Goal: Information Seeking & Learning: Learn about a topic

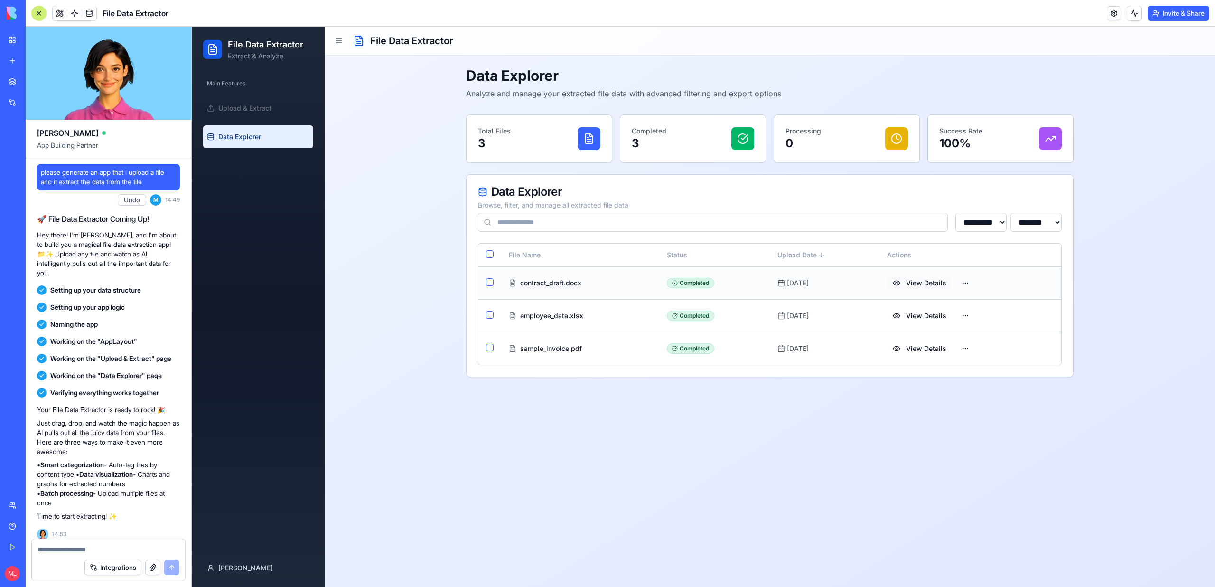
click at [917, 288] on button "View Details" at bounding box center [919, 282] width 65 height 17
click at [275, 102] on link "Upload & Extract" at bounding box center [258, 108] width 110 height 23
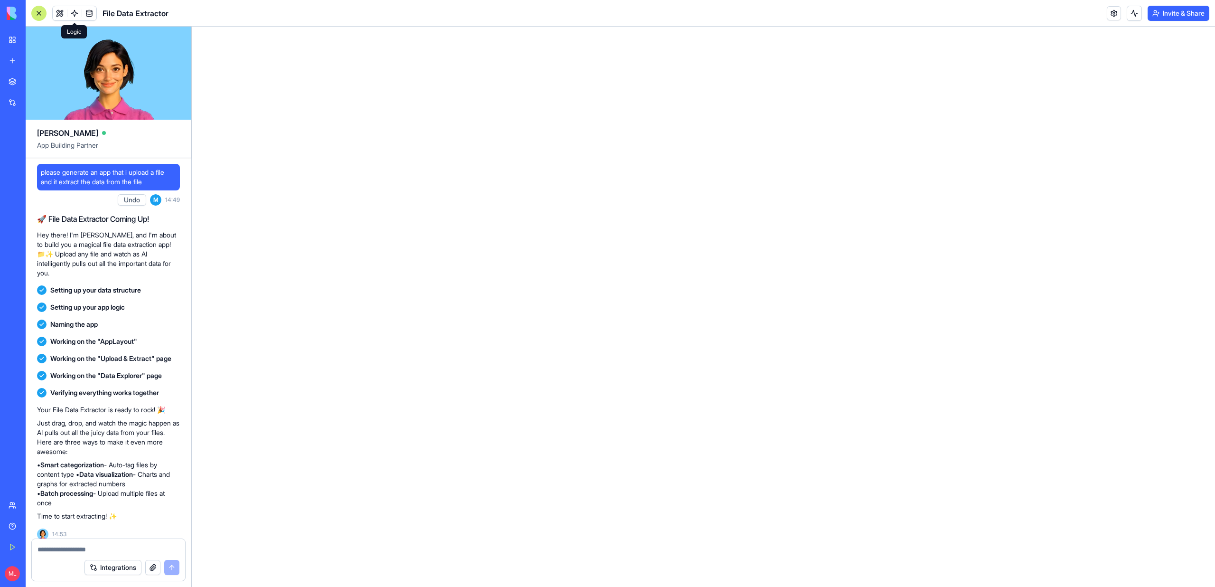
click at [63, 12] on span at bounding box center [74, 13] width 27 height 27
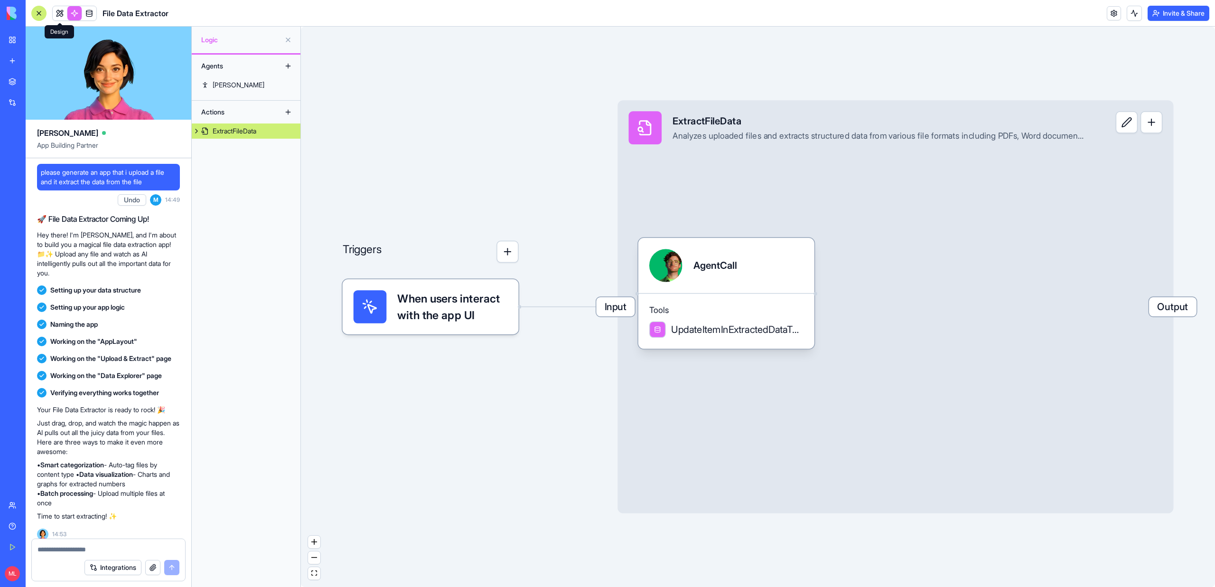
click at [58, 14] on link at bounding box center [60, 13] width 14 height 14
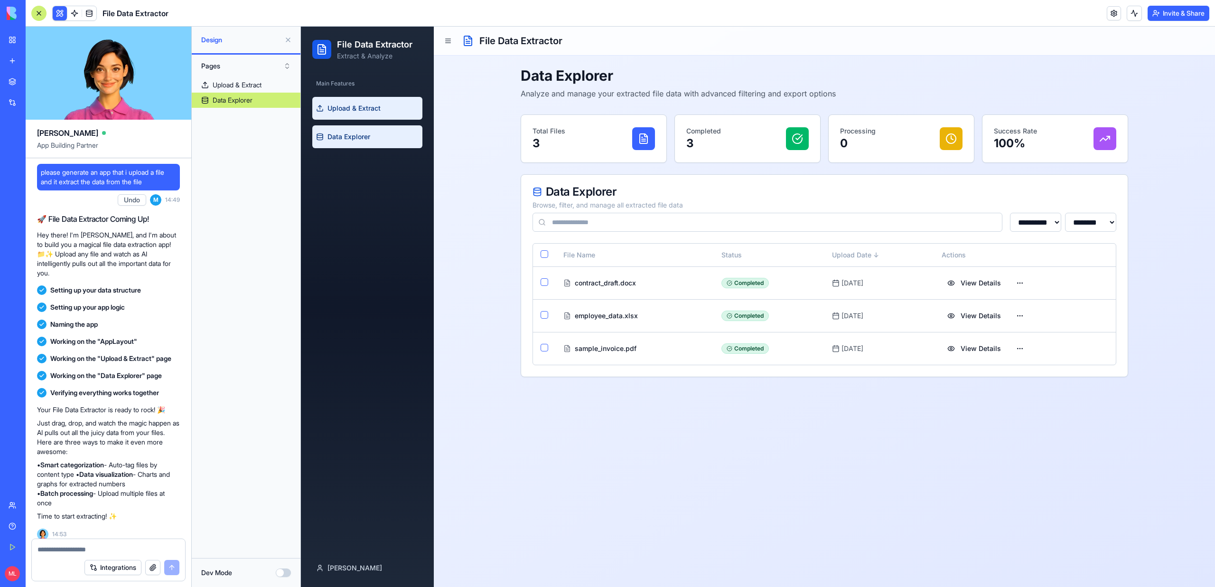
click at [351, 103] on span "Upload & Extract" at bounding box center [354, 107] width 53 height 9
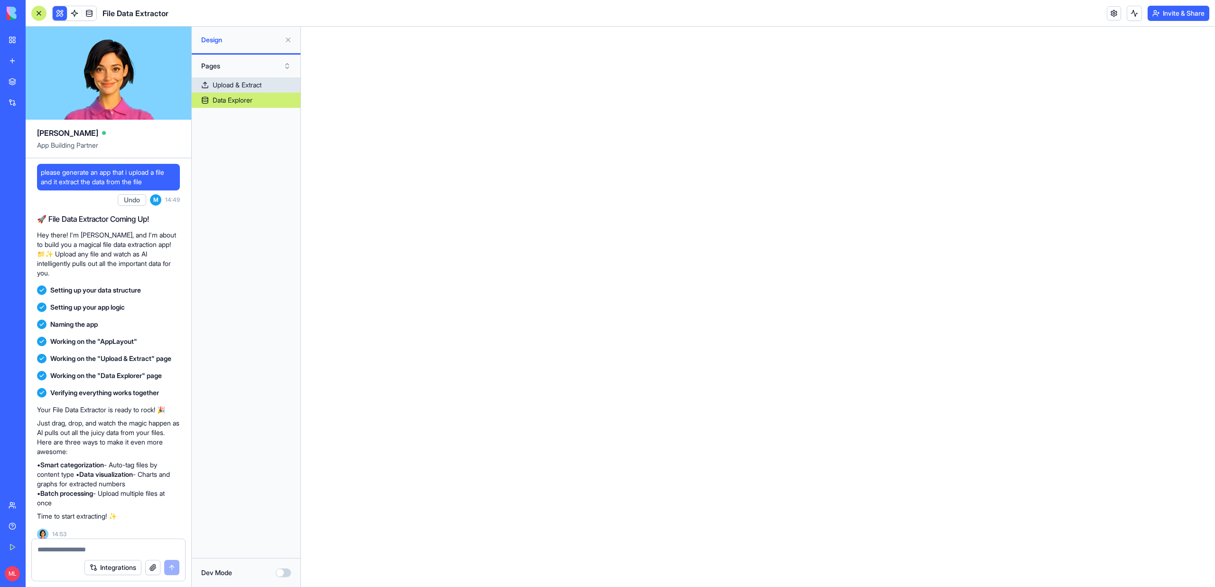
click at [267, 79] on link "Upload & Extract" at bounding box center [246, 84] width 109 height 15
click at [256, 101] on link "Data Explorer" at bounding box center [246, 100] width 109 height 15
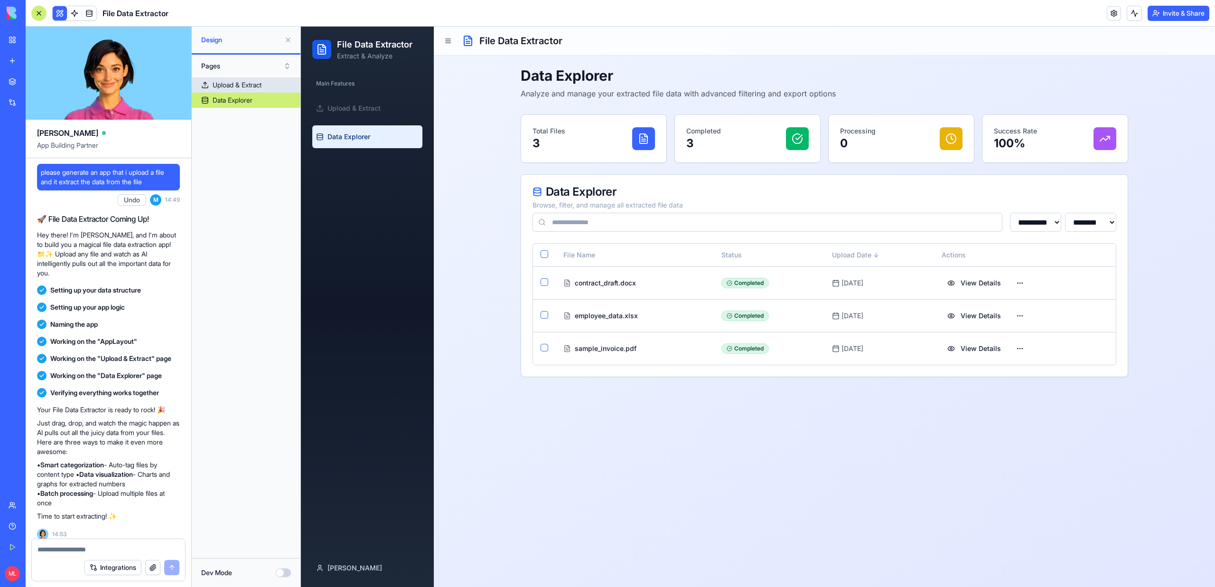
click at [247, 88] on div "Upload & Extract" at bounding box center [237, 84] width 49 height 9
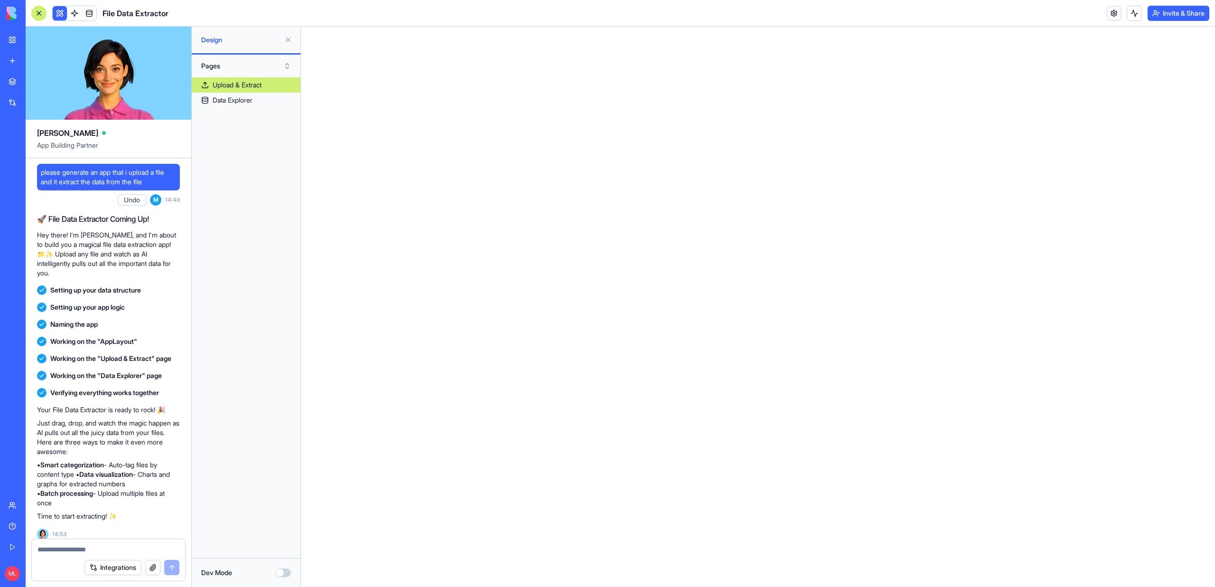
click at [287, 575] on button "Dev Mode" at bounding box center [283, 572] width 15 height 9
click at [285, 572] on button "Dev Mode" at bounding box center [283, 572] width 15 height 9
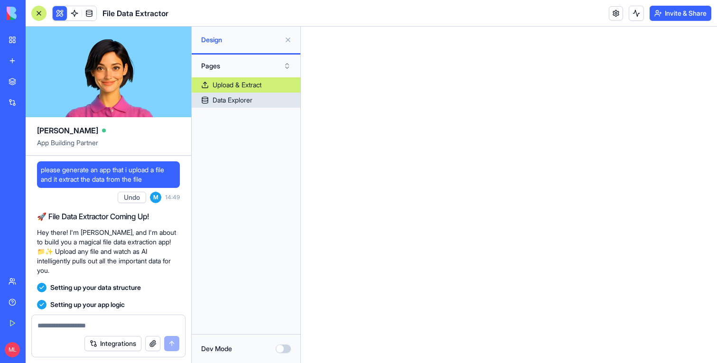
drag, startPoint x: 266, startPoint y: 95, endPoint x: 256, endPoint y: 104, distance: 13.4
click at [266, 95] on link "Data Explorer" at bounding box center [246, 100] width 109 height 15
click at [256, 106] on link "Data Explorer" at bounding box center [246, 100] width 109 height 15
click at [256, 98] on link "Data Explorer" at bounding box center [246, 100] width 109 height 15
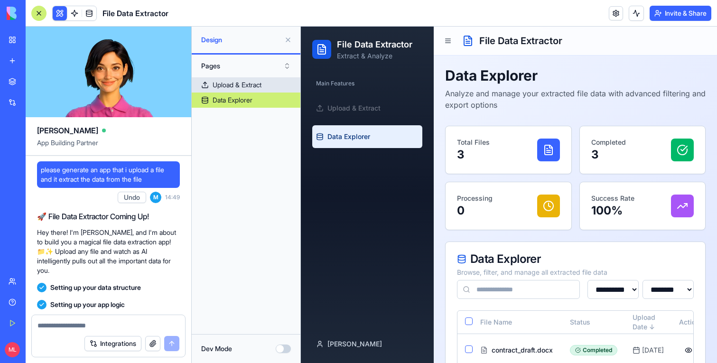
click at [245, 87] on div "Upload & Extract" at bounding box center [237, 84] width 49 height 9
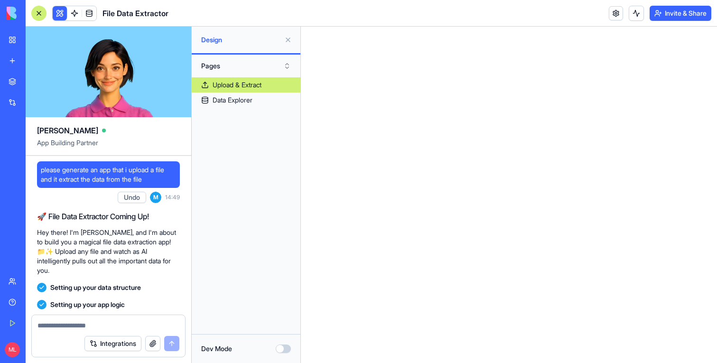
click at [282, 351] on button "Dev Mode" at bounding box center [283, 349] width 15 height 9
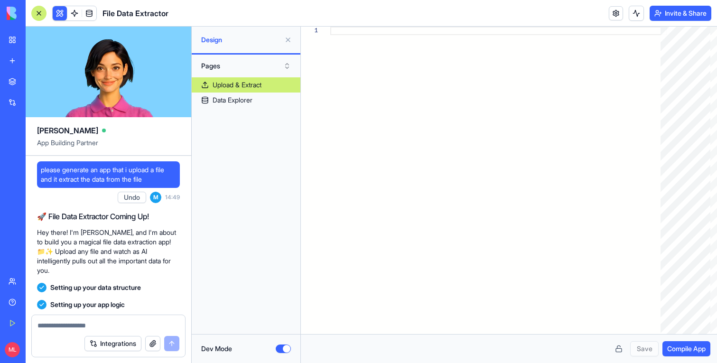
click at [282, 351] on button "Dev Mode" at bounding box center [283, 349] width 15 height 9
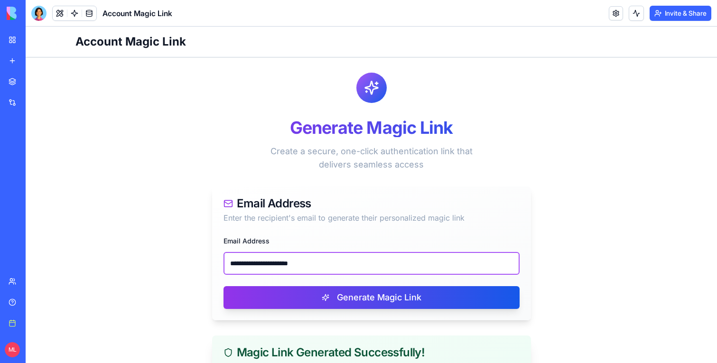
click at [292, 273] on input "**********" at bounding box center [372, 263] width 296 height 23
paste input "***"
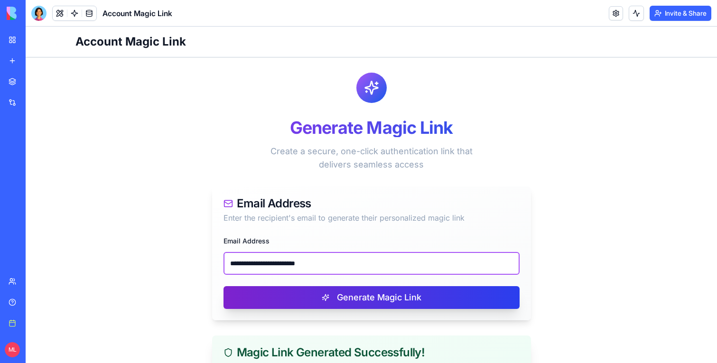
type input "**********"
click at [325, 294] on button "Generate Magic Link" at bounding box center [372, 297] width 296 height 23
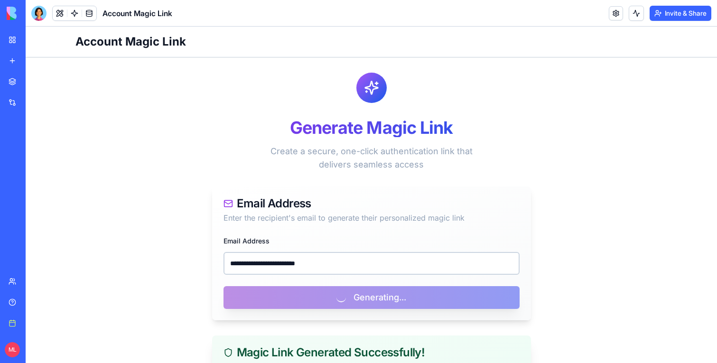
scroll to position [157, 0]
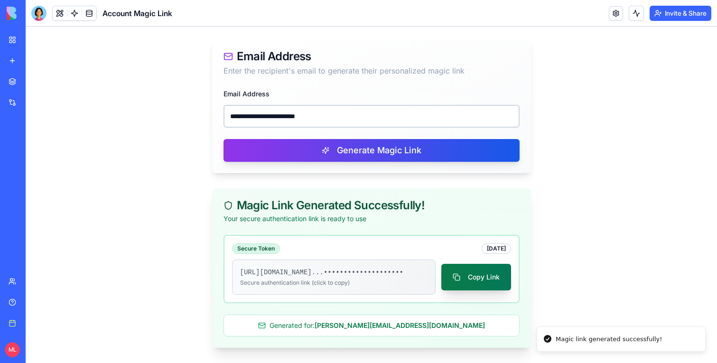
click at [462, 285] on button "Copy Link" at bounding box center [476, 277] width 70 height 27
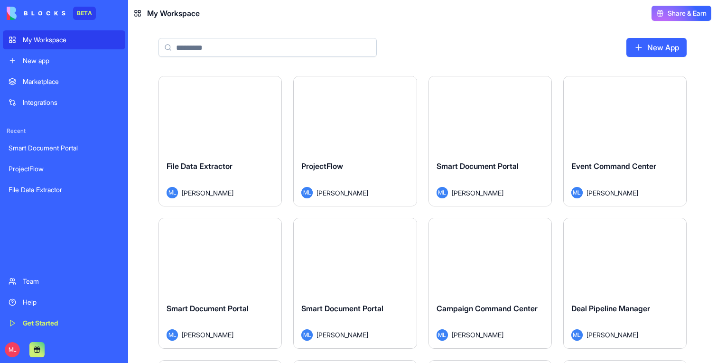
click at [72, 77] on div "Marketplace" at bounding box center [71, 81] width 97 height 9
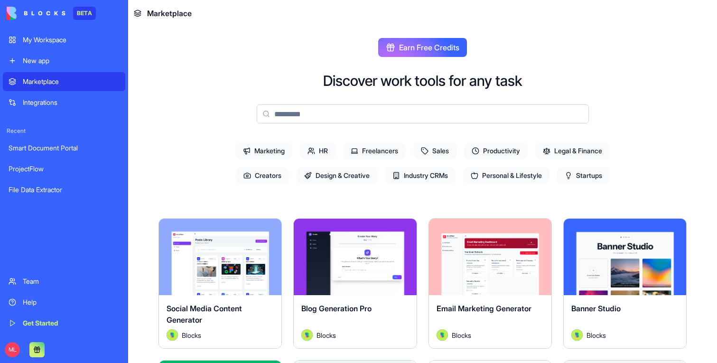
click at [258, 154] on span "Marketing" at bounding box center [263, 150] width 57 height 17
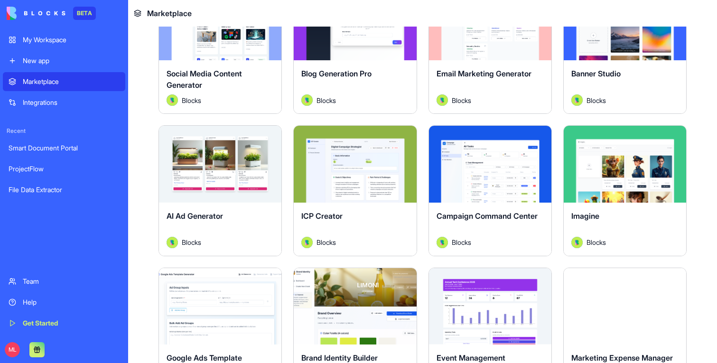
scroll to position [268, 0]
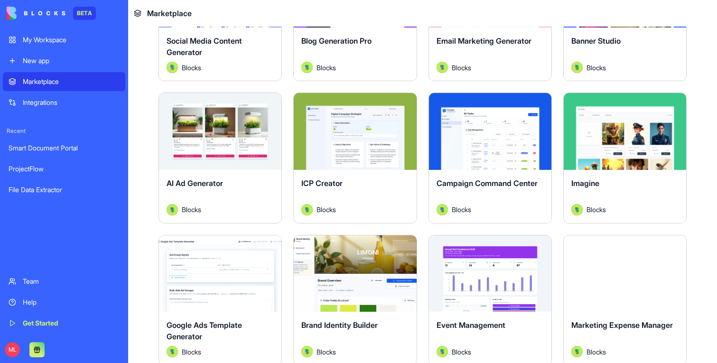
click at [330, 148] on div "Explore" at bounding box center [355, 131] width 122 height 76
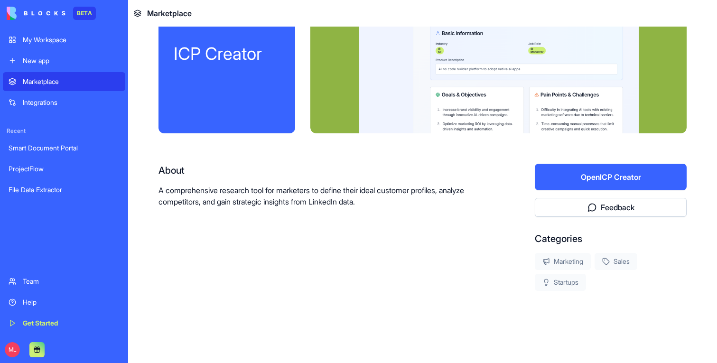
scroll to position [56, 0]
click at [338, 129] on div at bounding box center [498, 57] width 376 height 152
click at [581, 176] on button "Open ICP Creator" at bounding box center [611, 177] width 152 height 27
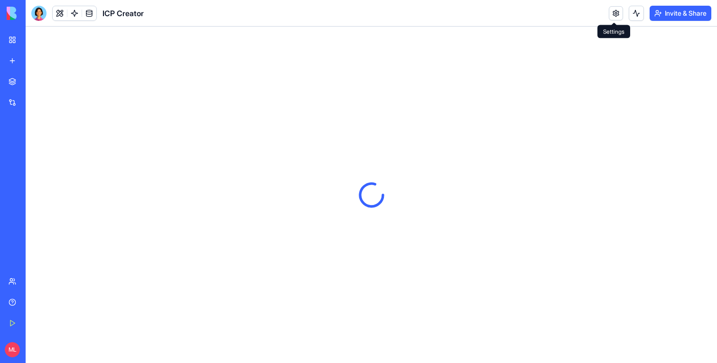
click at [614, 17] on link at bounding box center [616, 13] width 14 height 14
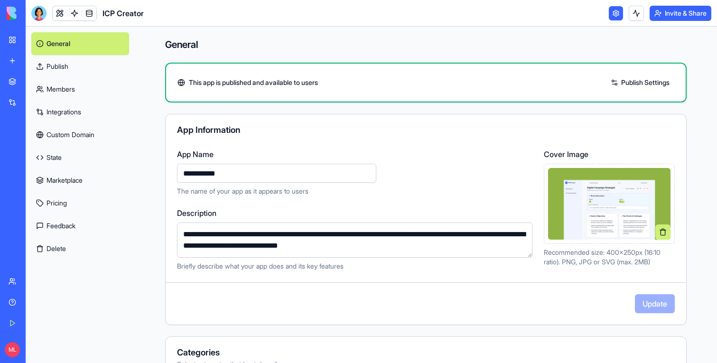
click at [614, 16] on link at bounding box center [616, 13] width 14 height 14
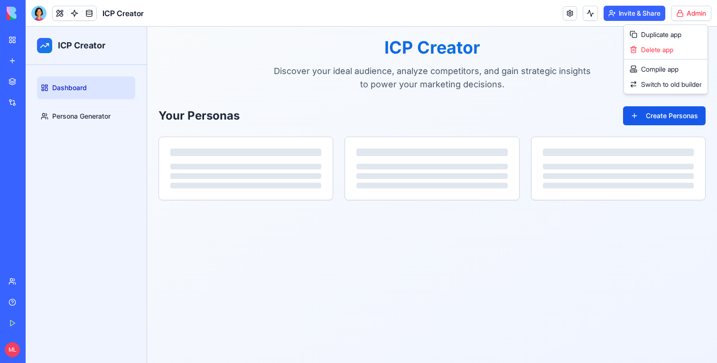
click at [680, 12] on html "BETA My Workspace New app Marketplace Integrations Recent Smart Document Portal…" at bounding box center [358, 181] width 717 height 363
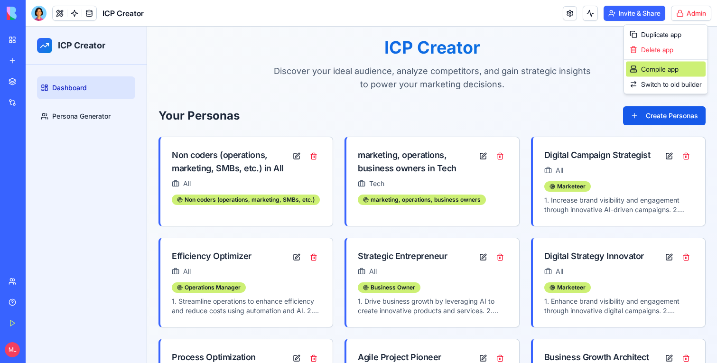
click at [666, 64] on div "Compile app" at bounding box center [666, 69] width 80 height 15
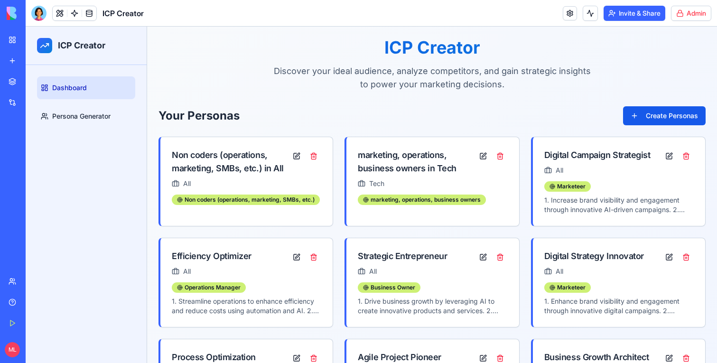
click at [35, 36] on div "My Workspace" at bounding box center [29, 39] width 12 height 9
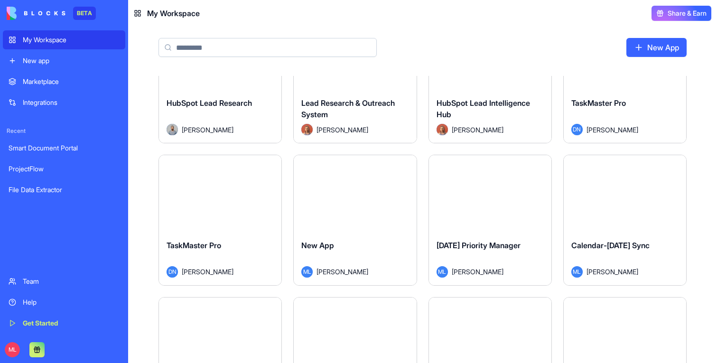
scroll to position [787, 0]
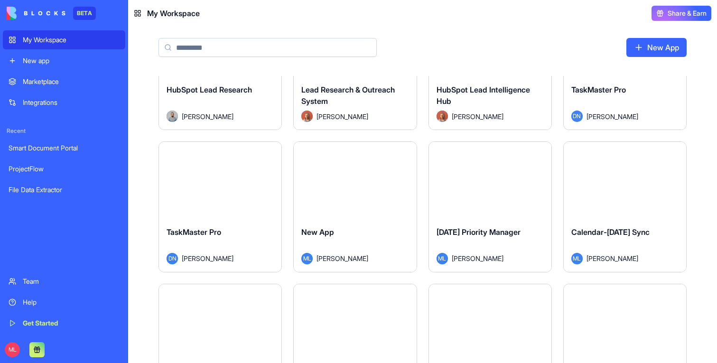
click at [256, 59] on div "New App" at bounding box center [422, 51] width 589 height 49
click at [254, 50] on input at bounding box center [268, 47] width 218 height 19
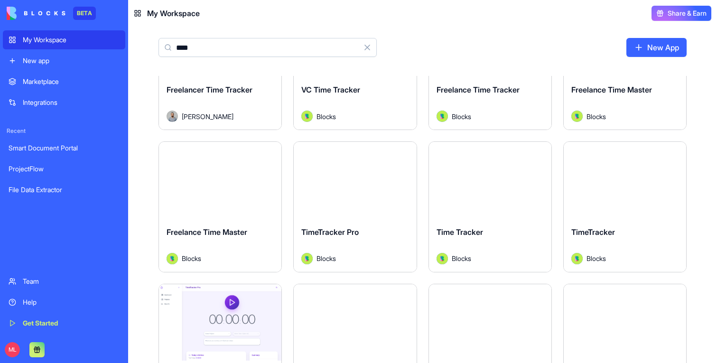
type input "****"
click at [73, 78] on div "Marketplace" at bounding box center [71, 81] width 97 height 9
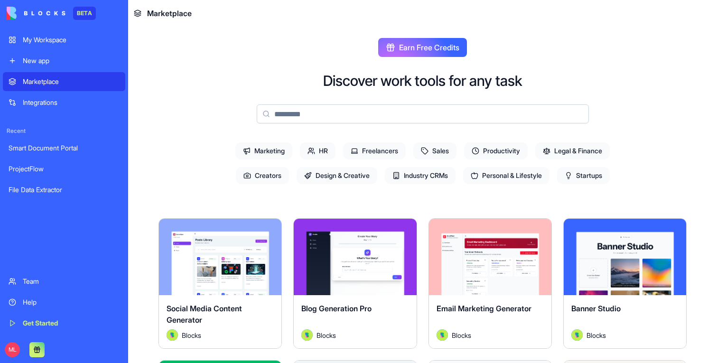
click at [319, 119] on input at bounding box center [423, 113] width 332 height 19
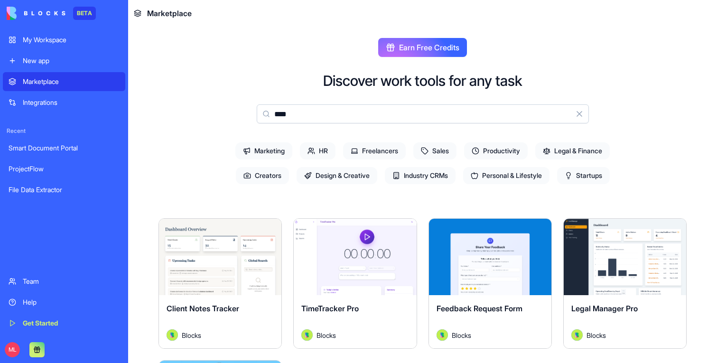
type input "****"
click at [332, 249] on button "Explore" at bounding box center [354, 257] width 71 height 19
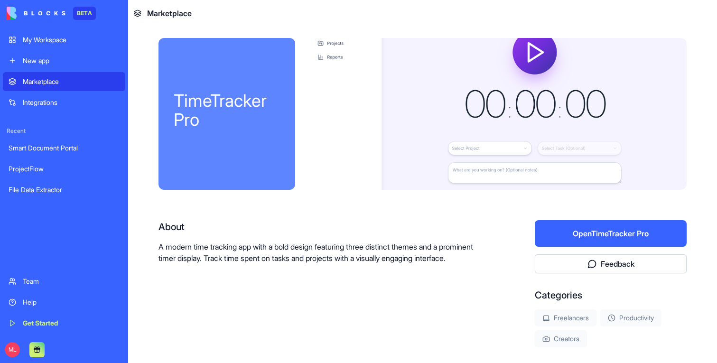
click at [588, 228] on button "Open TimeTracker Pro" at bounding box center [611, 233] width 152 height 27
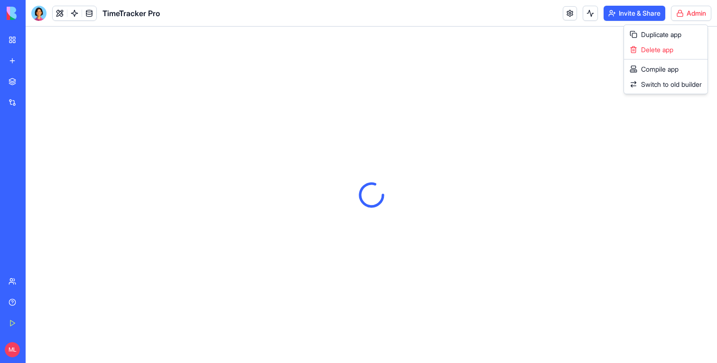
click at [679, 12] on html "BETA My Workspace New app Marketplace Integrations Recent Smart Document Portal…" at bounding box center [358, 181] width 717 height 363
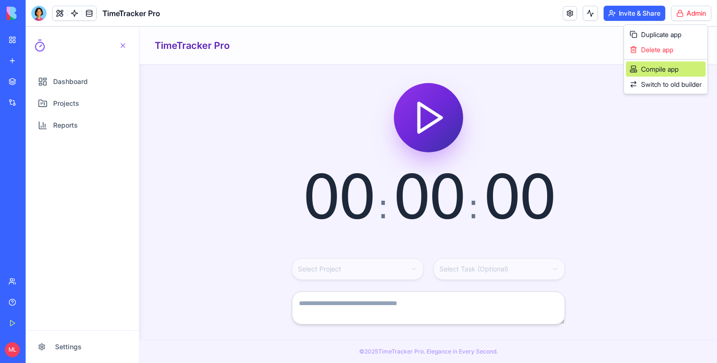
click at [666, 66] on div "Compile app" at bounding box center [666, 69] width 80 height 15
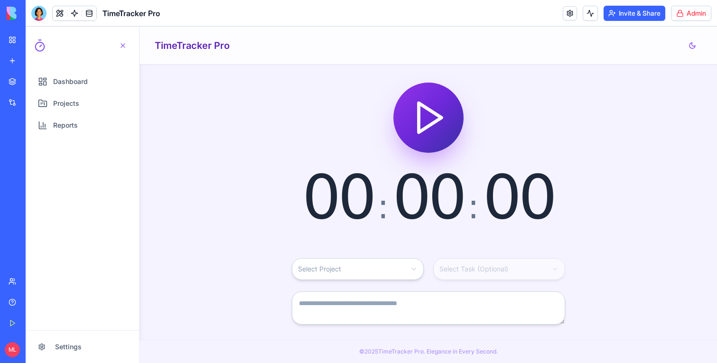
click at [678, 15] on html "BETA My Workspace New app Marketplace Integrations Recent Smart Document Portal…" at bounding box center [358, 181] width 717 height 363
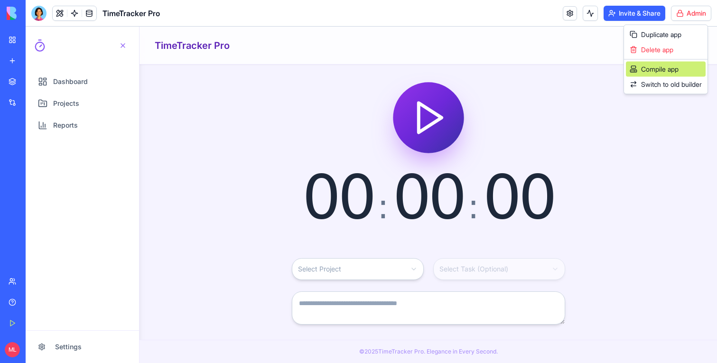
click at [676, 72] on div "Compile app" at bounding box center [666, 69] width 80 height 15
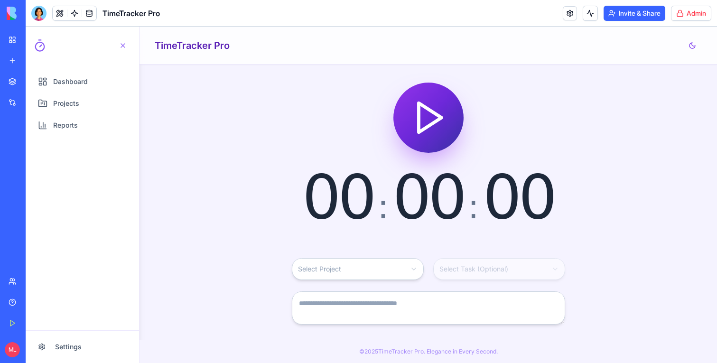
click at [16, 86] on link "Marketplace" at bounding box center [22, 81] width 38 height 19
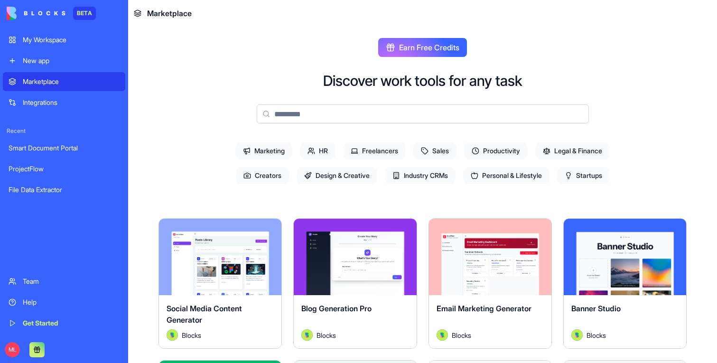
click at [303, 120] on input at bounding box center [423, 113] width 332 height 19
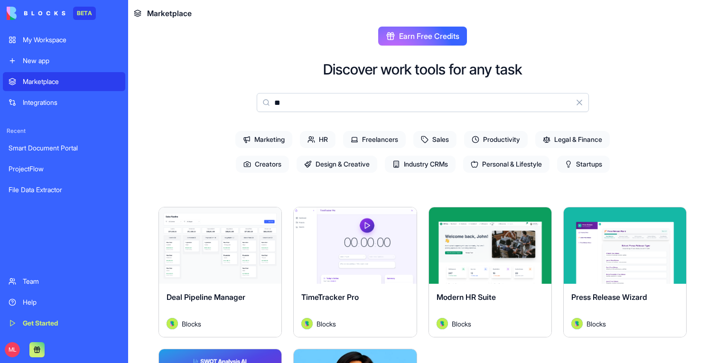
scroll to position [17, 0]
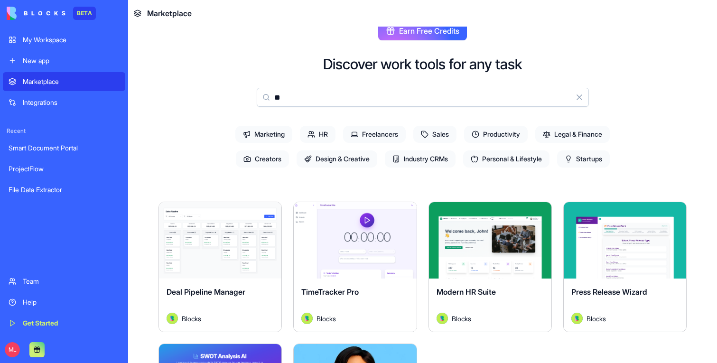
type input "**"
click at [487, 263] on div "Explore" at bounding box center [490, 240] width 122 height 76
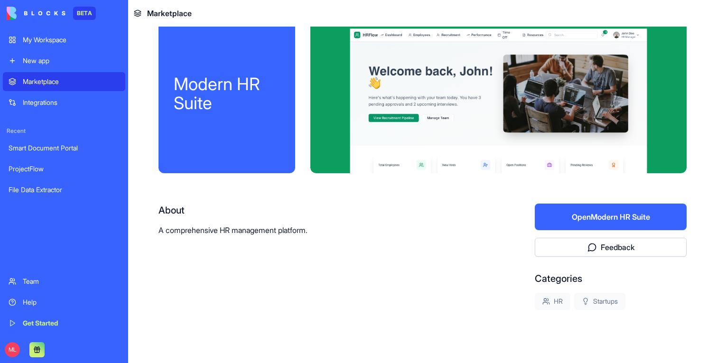
click at [590, 215] on button "Open Modern HR Suite" at bounding box center [611, 217] width 152 height 27
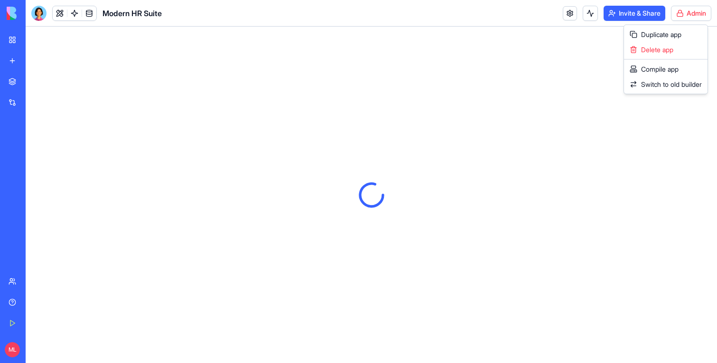
click at [692, 16] on html "BETA My Workspace New app Marketplace Integrations Recent Smart Document Portal…" at bounding box center [358, 181] width 717 height 363
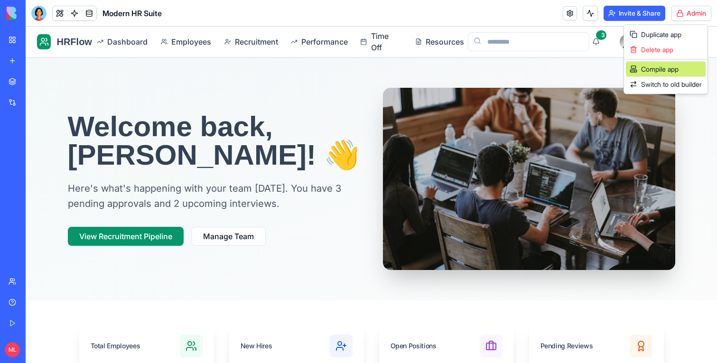
click at [672, 71] on div "Compile app" at bounding box center [666, 69] width 80 height 15
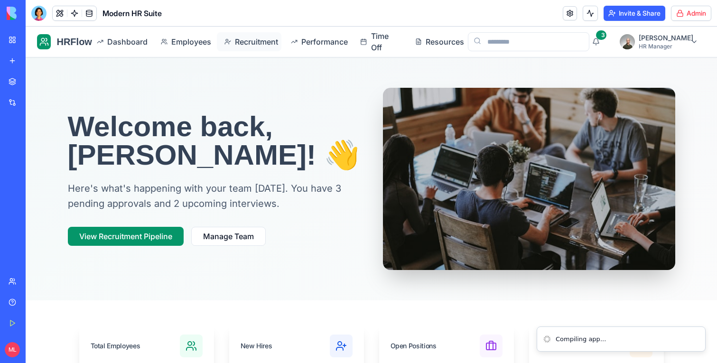
click at [274, 37] on span "Recruitment" at bounding box center [254, 41] width 39 height 11
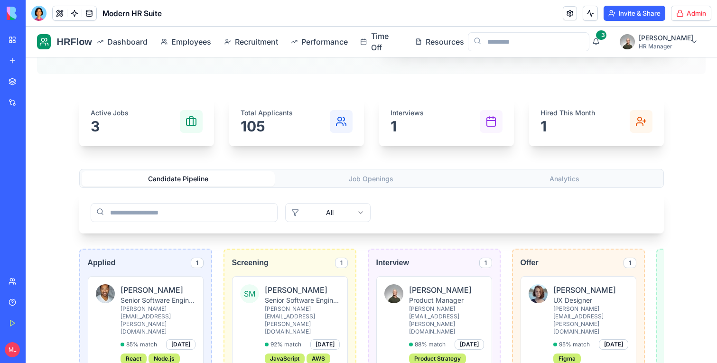
scroll to position [238, 0]
click at [386, 174] on button "Job Openings" at bounding box center [371, 178] width 193 height 15
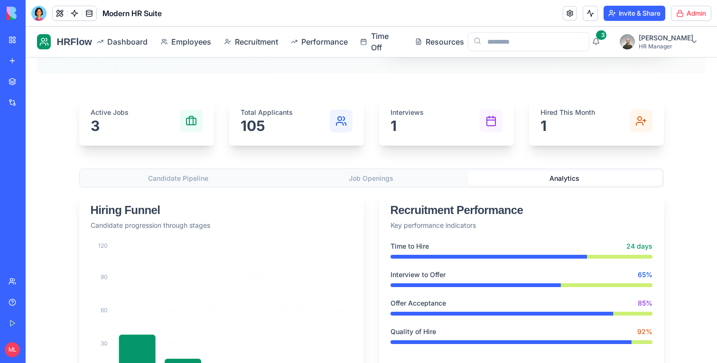
click at [559, 173] on button "Analytics" at bounding box center [564, 178] width 193 height 15
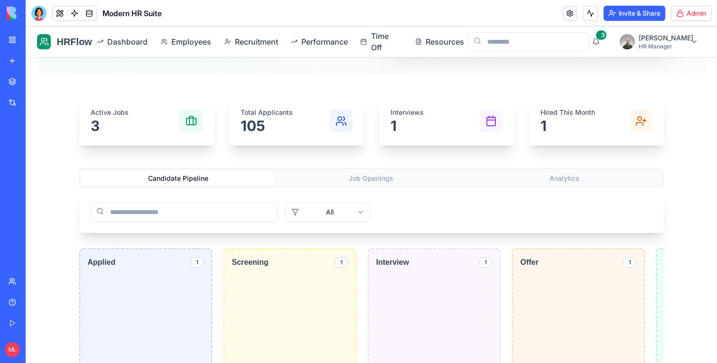
click at [168, 175] on button "Candidate Pipeline" at bounding box center [178, 178] width 193 height 15
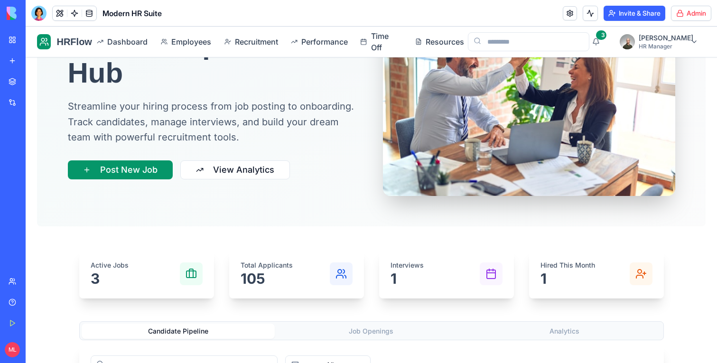
scroll to position [0, 0]
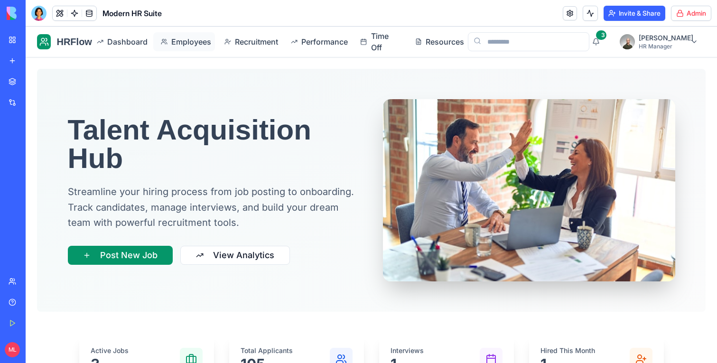
click at [188, 40] on span "Employees" at bounding box center [189, 41] width 36 height 11
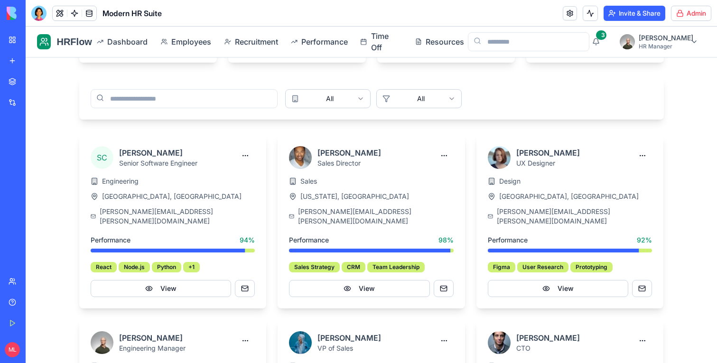
scroll to position [380, 0]
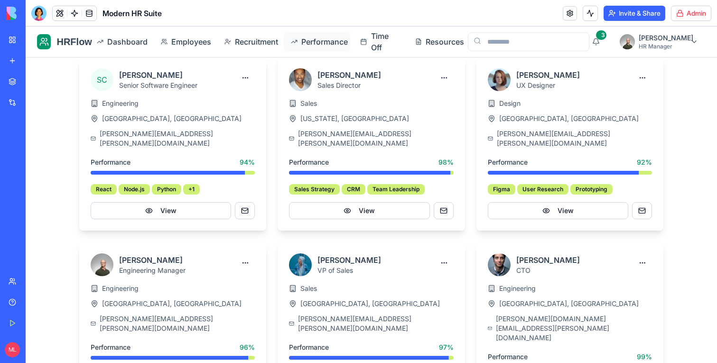
click at [325, 35] on link "Performance" at bounding box center [317, 41] width 68 height 19
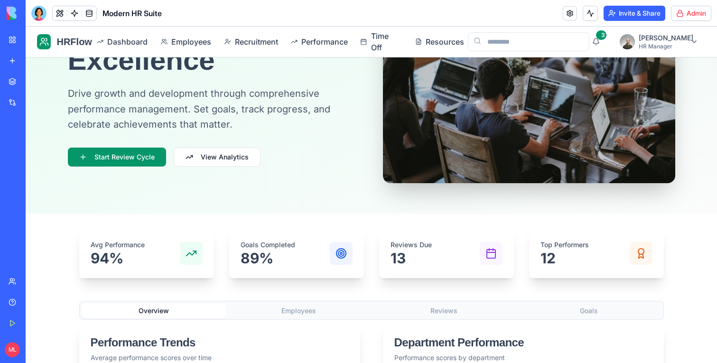
scroll to position [155, 0]
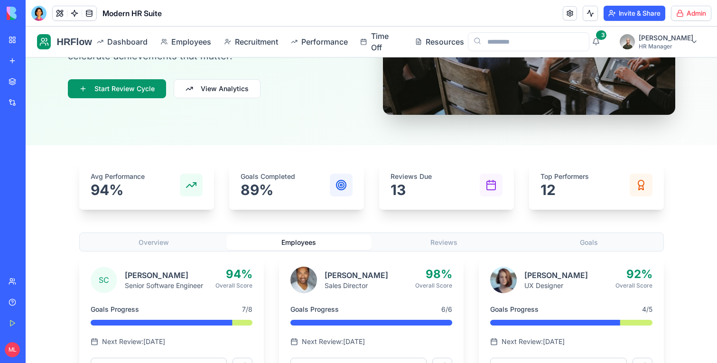
click at [309, 244] on button "Employees" at bounding box center [298, 242] width 145 height 15
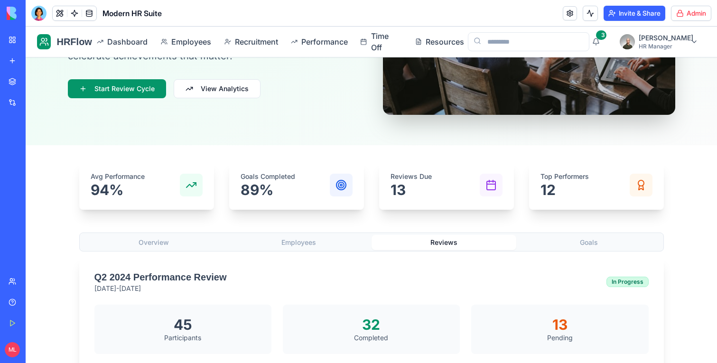
click at [444, 247] on button "Reviews" at bounding box center [444, 242] width 145 height 15
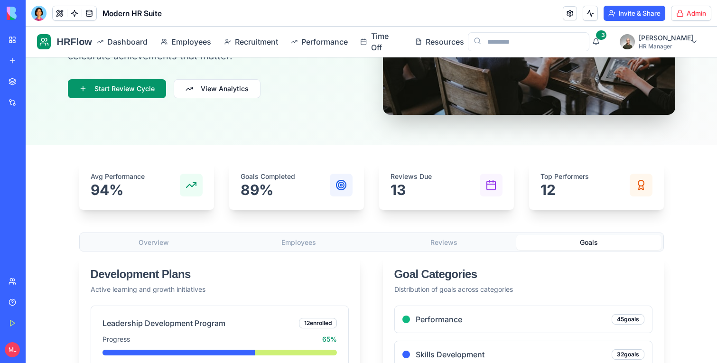
click at [567, 243] on button "Goals" at bounding box center [588, 242] width 145 height 15
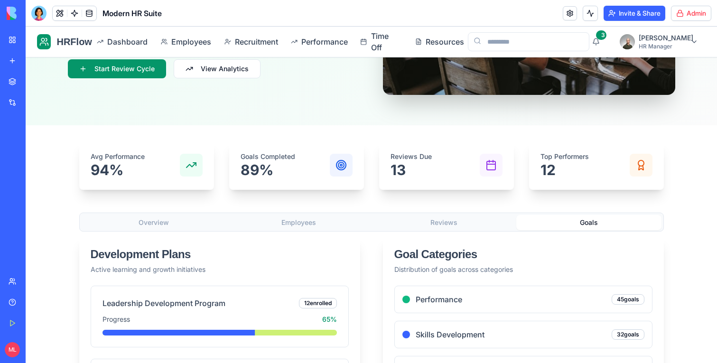
scroll to position [217, 0]
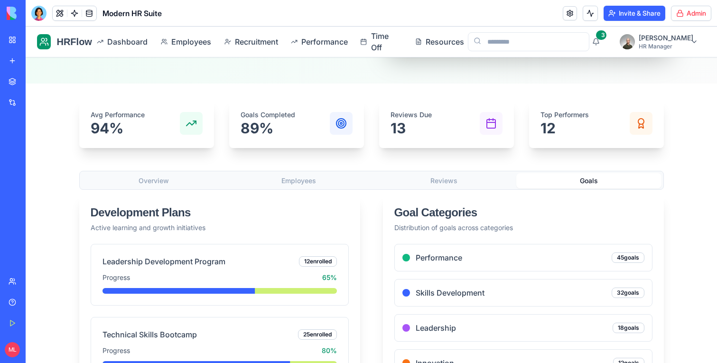
click at [691, 15] on html "BETA My Workspace New app Marketplace Integrations Recent Smart Document Portal…" at bounding box center [358, 181] width 717 height 363
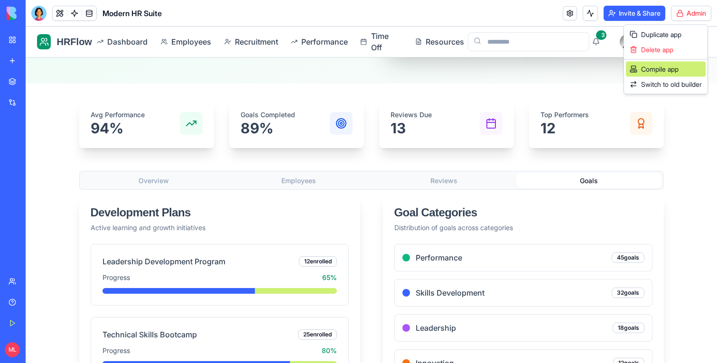
click at [682, 63] on div "Compile app" at bounding box center [666, 69] width 80 height 15
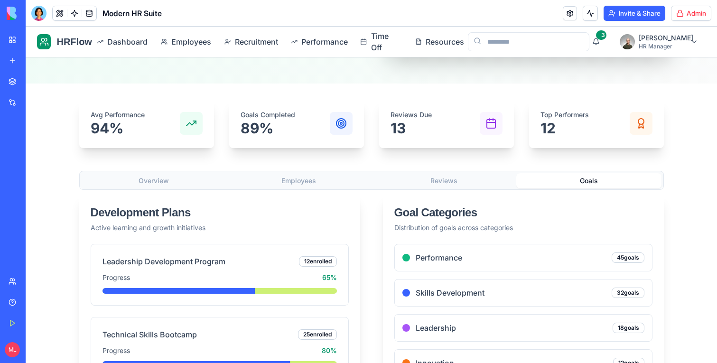
click at [35, 86] on div "Marketplace" at bounding box center [29, 81] width 12 height 9
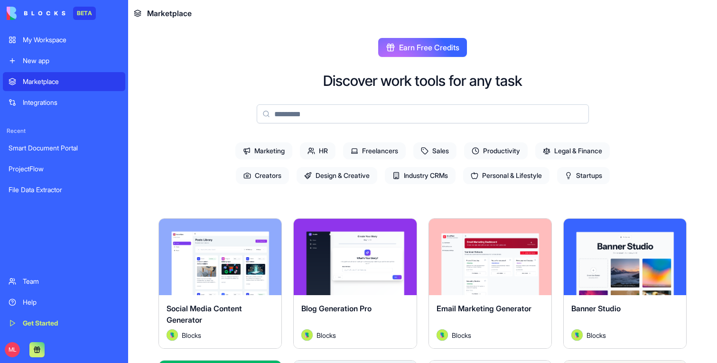
click at [293, 112] on input at bounding box center [423, 113] width 332 height 19
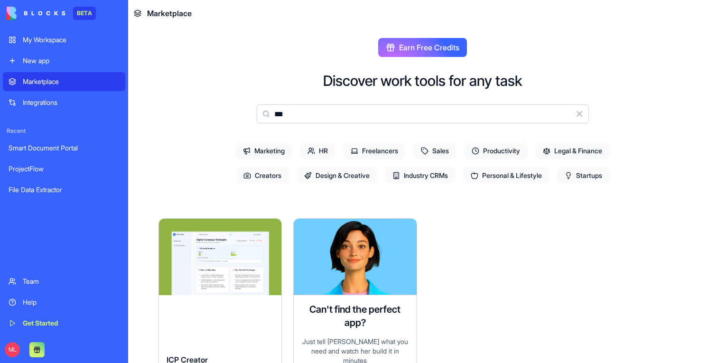
type input "***"
click at [220, 280] on div "Explore" at bounding box center [220, 257] width 122 height 76
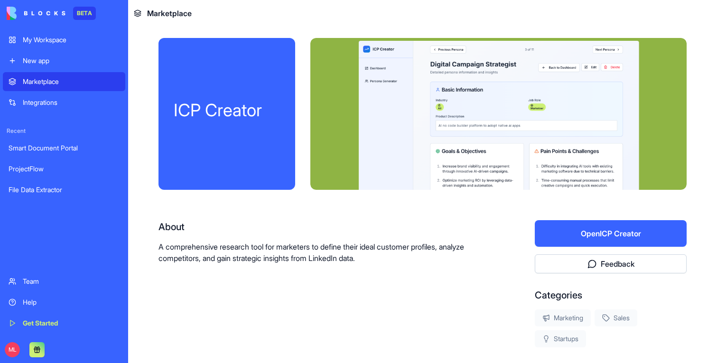
click at [579, 243] on button "Open ICP Creator" at bounding box center [611, 233] width 152 height 27
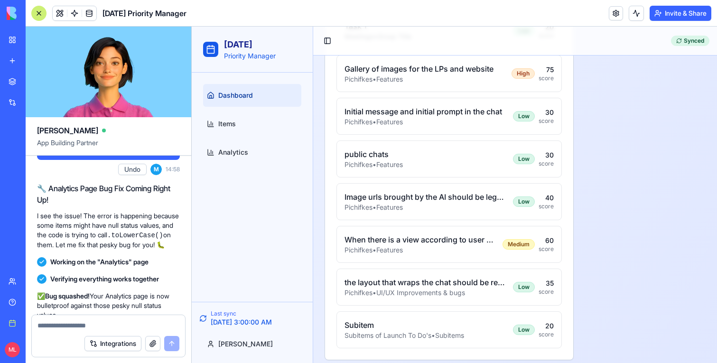
scroll to position [774, 0]
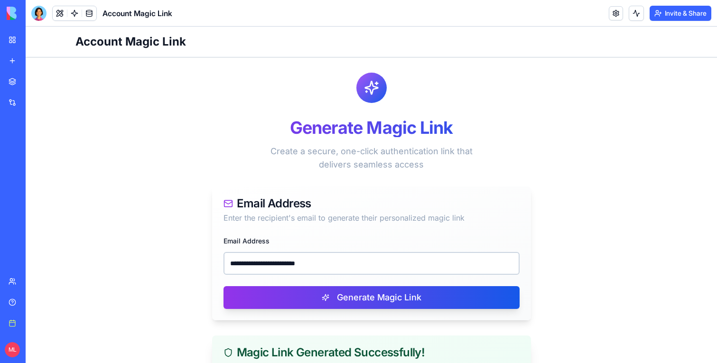
scroll to position [157, 0]
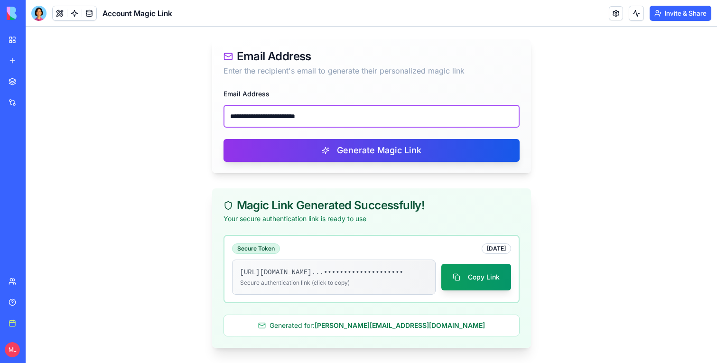
click at [321, 105] on input "**********" at bounding box center [372, 116] width 296 height 23
paste input "email"
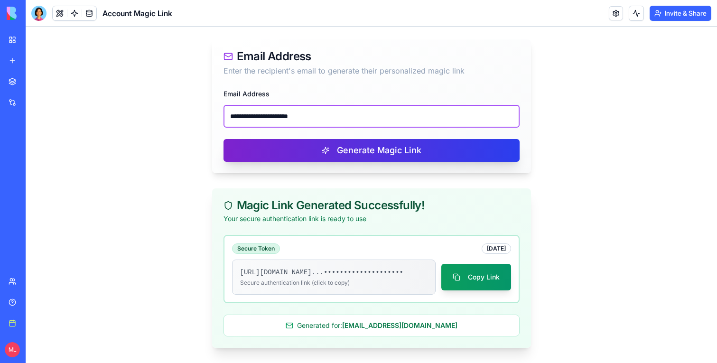
type input "**********"
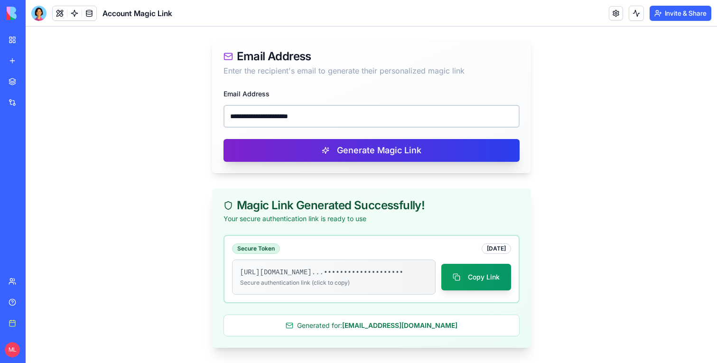
click at [331, 145] on button "Generate Magic Link" at bounding box center [372, 150] width 296 height 23
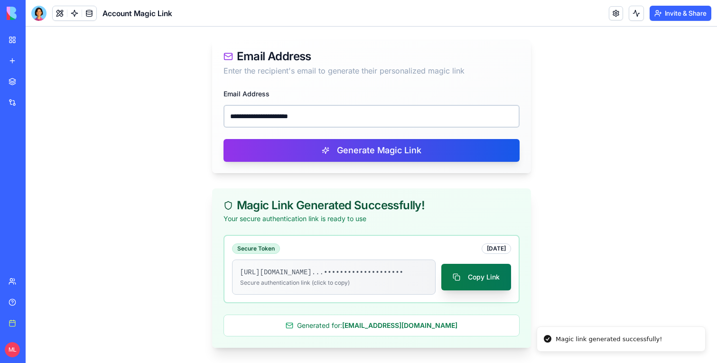
click at [482, 270] on button "Copy Link" at bounding box center [476, 277] width 70 height 27
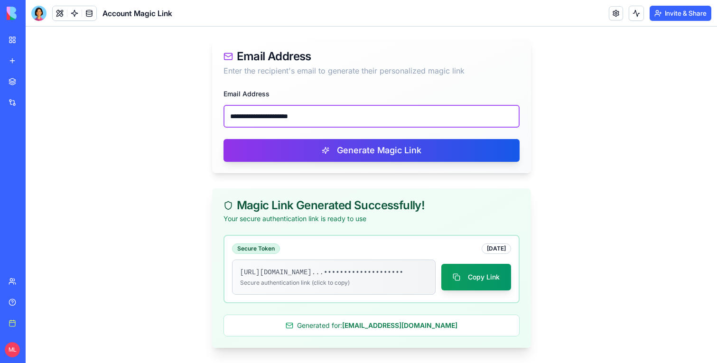
click at [435, 105] on input "**********" at bounding box center [372, 116] width 296 height 23
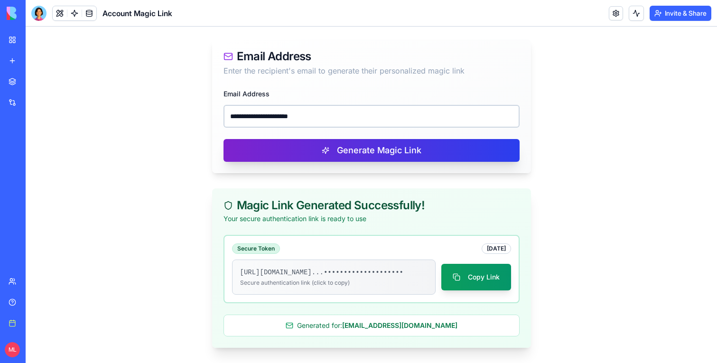
click at [408, 139] on button "Generate Magic Link" at bounding box center [372, 150] width 296 height 23
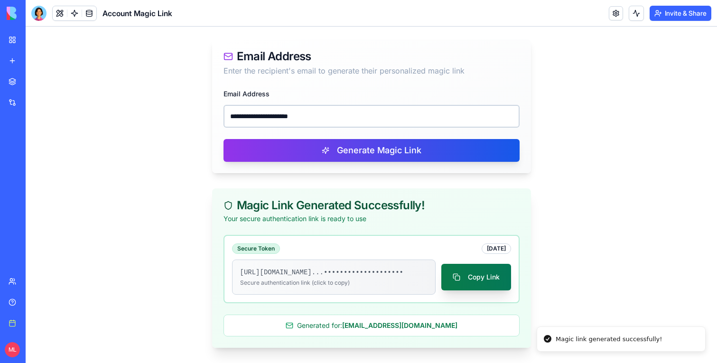
click at [486, 272] on button "Copy Link" at bounding box center [476, 277] width 70 height 27
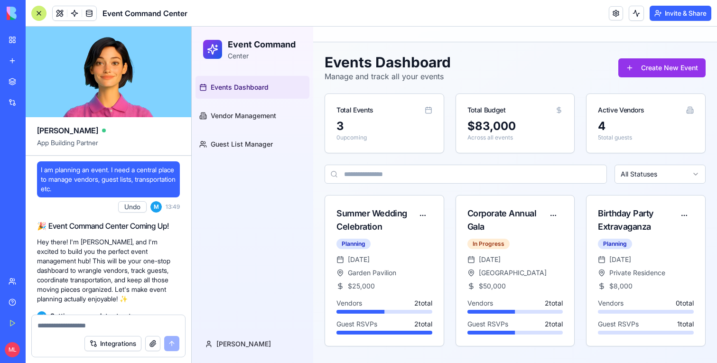
scroll to position [64, 0]
